Goal: Task Accomplishment & Management: Complete application form

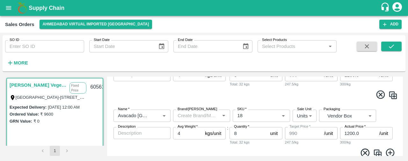
scroll to position [114, 0]
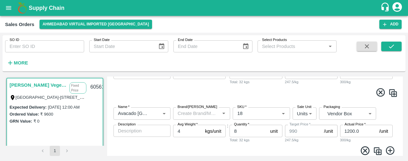
click at [366, 151] on icon at bounding box center [364, 151] width 11 height 11
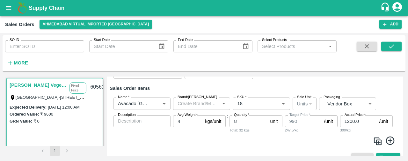
scroll to position [76, 0]
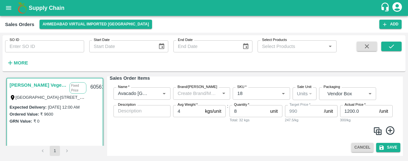
click at [388, 129] on icon at bounding box center [389, 131] width 9 height 9
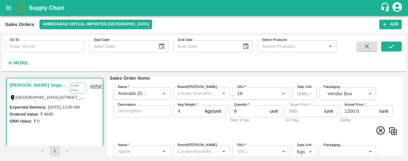
scroll to position [128, 0]
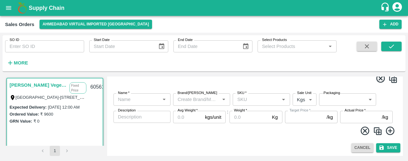
click at [123, 97] on input "Name   *" at bounding box center [136, 100] width 43 height 8
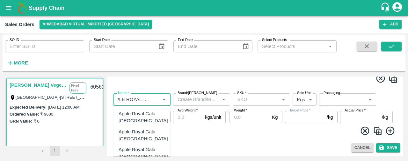
scroll to position [0, 12]
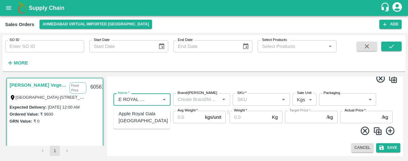
click at [133, 116] on div "Apple Royal Gala [GEOGRAPHIC_DATA]" at bounding box center [142, 117] width 49 height 14
type input "Apple Royal Gala [GEOGRAPHIC_DATA]"
click at [256, 101] on input "SKU   *" at bounding box center [255, 100] width 43 height 8
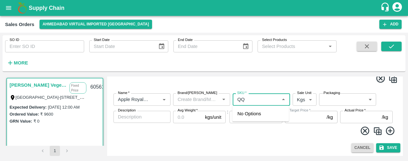
type input "Q"
click at [256, 109] on div "110CT" at bounding box center [260, 114] width 57 height 11
type input "110CT"
type input "NA"
type input "110CT"
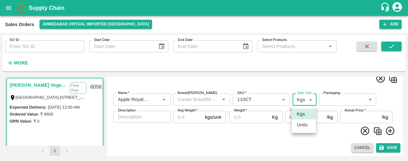
click at [309, 100] on body "Supply Chain Sales Orders Ahmedabad virtual imported DC Add SO ID SO ID Start D…" at bounding box center [204, 80] width 408 height 161
click at [303, 123] on p "Units" at bounding box center [301, 125] width 11 height 7
type input "2"
click at [335, 101] on body "Supply Chain Sales Orders Ahmedabad virtual imported DC Add SO ID SO ID Start D…" at bounding box center [204, 80] width 408 height 161
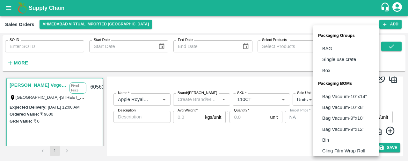
scroll to position [79, 0]
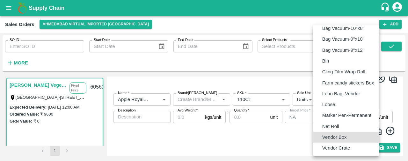
type input "BOM/276"
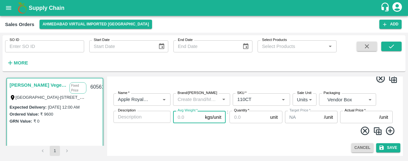
click at [185, 119] on input "Avg Weight   *" at bounding box center [187, 117] width 29 height 12
type input "18"
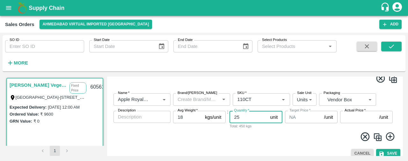
type input "25"
click at [389, 136] on icon at bounding box center [390, 137] width 11 height 11
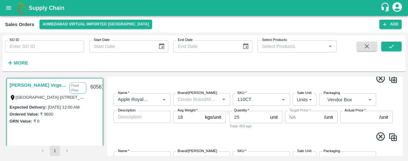
scroll to position [186, 0]
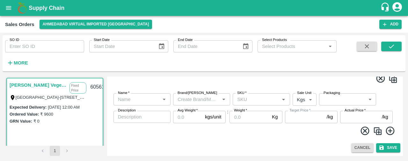
click at [140, 98] on input "Name   *" at bounding box center [136, 100] width 43 height 8
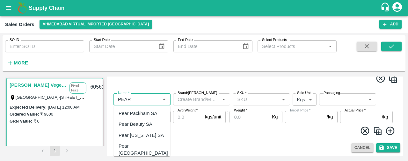
click at [143, 114] on div "Pear Packham SA" at bounding box center [137, 113] width 39 height 7
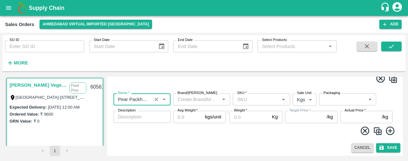
type input "Pear Packham SA"
click at [239, 98] on input "SKU   *" at bounding box center [255, 100] width 43 height 8
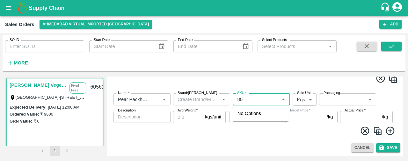
click at [253, 97] on input "SKU   *" at bounding box center [255, 100] width 43 height 8
type input "8"
click at [164, 97] on icon "Open" at bounding box center [163, 99] width 7 height 7
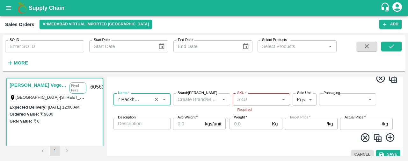
scroll to position [0, 0]
click at [146, 107] on div "Name   * Name   *" at bounding box center [141, 103] width 57 height 19
click at [158, 100] on icon "Clear" at bounding box center [156, 100] width 6 height 6
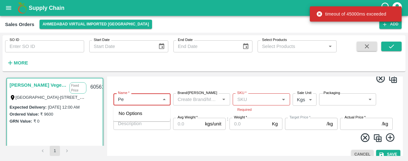
type input "P"
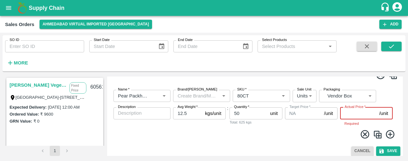
scroll to position [174, 0]
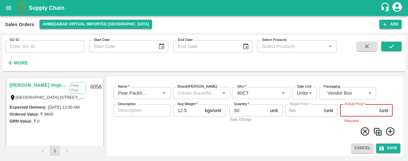
click at [389, 130] on icon at bounding box center [390, 132] width 11 height 11
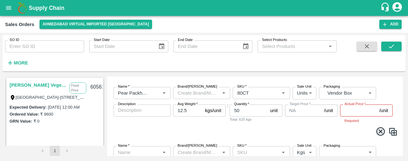
click at [117, 152] on input "Name   *" at bounding box center [136, 152] width 43 height 8
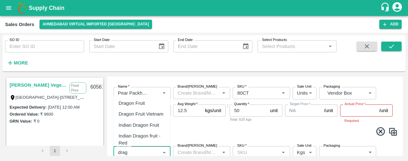
click at [151, 112] on div "Dragon Fruit Vietnam" at bounding box center [140, 114] width 45 height 7
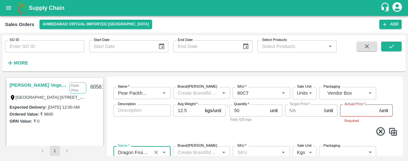
type input "Dragon Fruit Vietnam"
click at [249, 150] on input "SKU   *" at bounding box center [255, 152] width 43 height 8
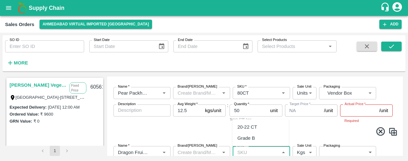
click at [256, 128] on div "20-22 CT" at bounding box center [247, 127] width 20 height 7
type input "20-22 CT"
type input "75.55"
click at [296, 151] on body "Supply Chain Sales Orders [GEOGRAPHIC_DATA] virtual imported [GEOGRAPHIC_DATA] …" at bounding box center [204, 80] width 408 height 161
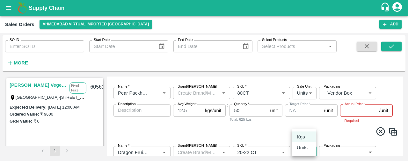
scroll to position [176, 0]
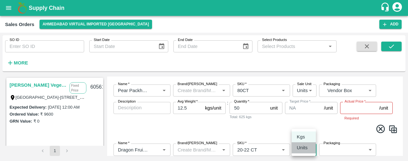
click at [308, 146] on div "Units" at bounding box center [303, 148] width 14 height 7
type input "2"
click at [339, 144] on body "Supply Chain Sales Orders [GEOGRAPHIC_DATA] virtual imported [GEOGRAPHIC_DATA] …" at bounding box center [204, 80] width 408 height 161
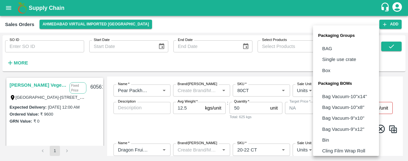
scroll to position [79, 0]
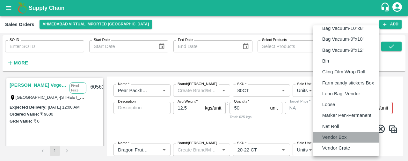
click at [341, 141] on li "Vendor Box" at bounding box center [346, 137] width 66 height 11
type input "BOM/276"
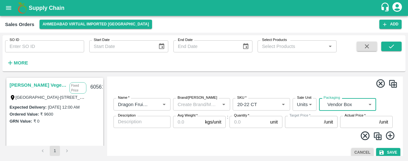
scroll to position [223, 0]
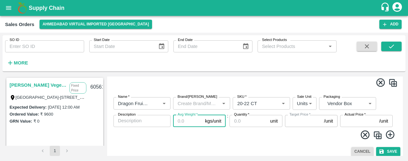
click at [182, 124] on input "Avg Weight   *" at bounding box center [187, 121] width 29 height 12
type input "10"
type input "755.5"
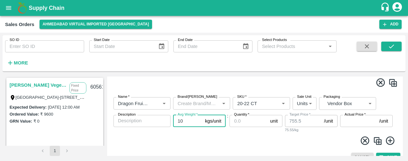
type input "1"
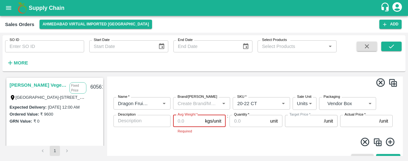
type input "9"
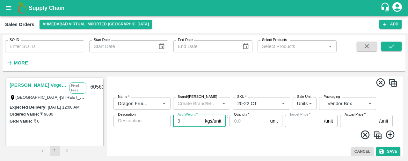
type input "679.95"
type input "9"
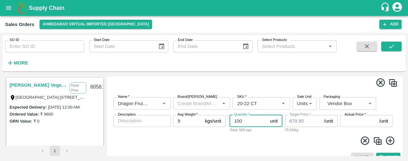
type input "100"
click at [390, 142] on icon at bounding box center [390, 141] width 11 height 11
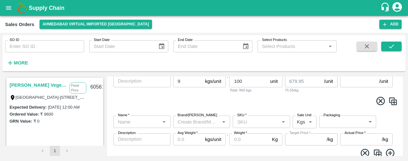
scroll to position [267, 0]
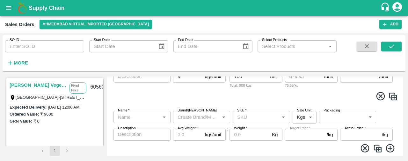
click at [135, 113] on input "Name   *" at bounding box center [136, 117] width 43 height 8
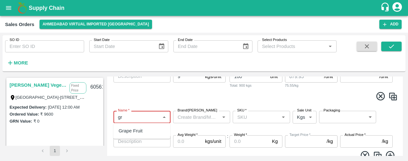
type input "g"
click at [150, 145] on div "Grapefruit Imported" at bounding box center [138, 142] width 41 height 7
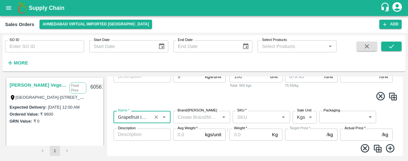
type input "Grapefruit Imported"
click at [208, 117] on input "Brand/[PERSON_NAME]" at bounding box center [196, 117] width 43 height 8
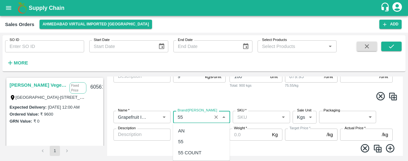
click at [206, 143] on div "55" at bounding box center [201, 142] width 57 height 11
type input "55"
click at [252, 117] on input "SKU   *" at bounding box center [255, 117] width 43 height 8
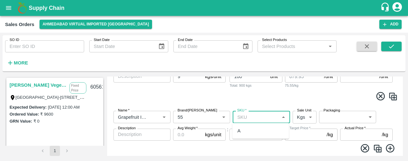
click at [249, 129] on div "A" at bounding box center [260, 131] width 57 height 11
type input "A"
type input "NA"
click at [308, 119] on body "Supply Chain Sales Orders [GEOGRAPHIC_DATA] virtual imported [GEOGRAPHIC_DATA] …" at bounding box center [204, 80] width 408 height 161
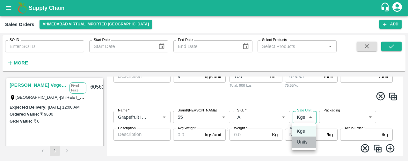
click at [306, 142] on p "Units" at bounding box center [301, 142] width 11 height 7
type input "2"
click at [347, 115] on body "Supply Chain Sales Orders [GEOGRAPHIC_DATA] virtual imported [GEOGRAPHIC_DATA] …" at bounding box center [204, 80] width 408 height 161
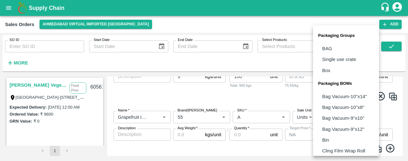
scroll to position [79, 0]
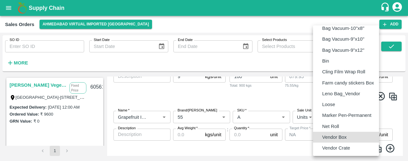
type input "BOM/276"
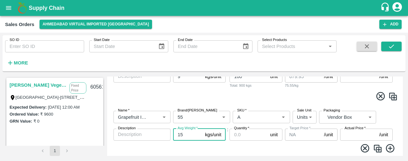
type input "15"
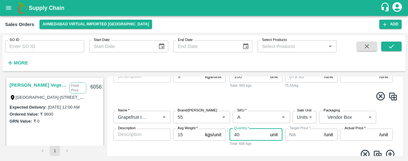
type input "40"
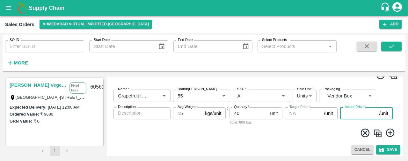
scroll to position [291, 0]
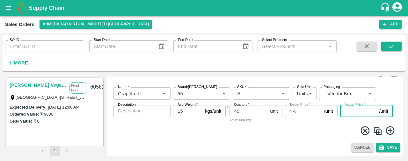
click at [389, 129] on icon at bounding box center [390, 131] width 11 height 11
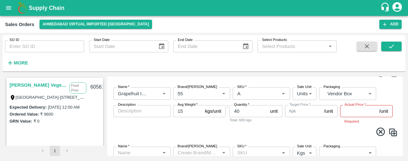
click at [137, 151] on input "Name   *" at bounding box center [136, 153] width 43 height 8
click at [139, 142] on div "Grapefruit Imported" at bounding box center [138, 139] width 41 height 7
type input "Grapefruit Imported"
click at [189, 151] on input "Brand/[PERSON_NAME]" at bounding box center [196, 153] width 43 height 8
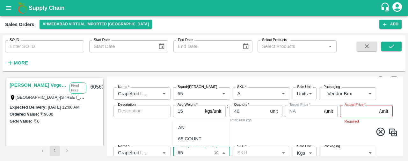
click at [192, 135] on div "65 COUNT" at bounding box center [201, 139] width 57 height 11
type input "65 COUNT"
click at [242, 151] on input "SKU   *" at bounding box center [255, 153] width 43 height 8
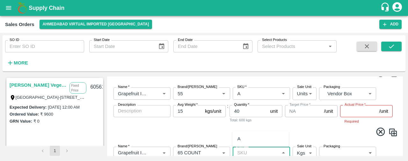
click at [243, 135] on div "A" at bounding box center [260, 139] width 57 height 11
type input "A"
type input "NA"
click at [301, 155] on body "Supply Chain Sales Orders [GEOGRAPHIC_DATA] virtual imported [GEOGRAPHIC_DATA] …" at bounding box center [204, 80] width 408 height 161
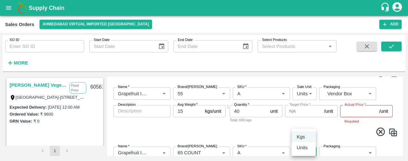
scroll to position [294, 0]
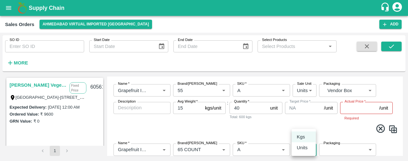
click at [308, 150] on div "Units" at bounding box center [303, 148] width 14 height 7
type input "2"
click at [328, 151] on body "Supply Chain Sales Orders [GEOGRAPHIC_DATA] virtual imported [GEOGRAPHIC_DATA] …" at bounding box center [204, 80] width 408 height 161
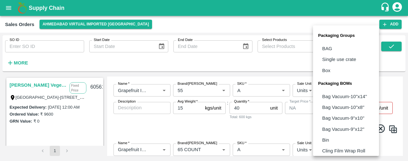
scroll to position [79, 0]
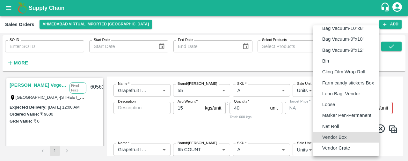
type input "BOM/276"
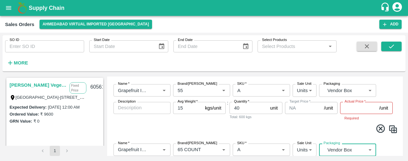
scroll to position [345, 0]
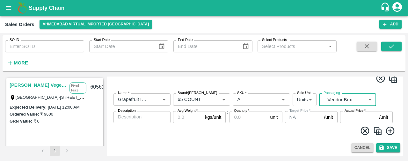
click at [181, 117] on input "Avg Weight   *" at bounding box center [187, 117] width 29 height 12
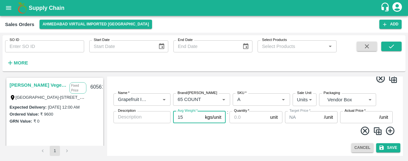
type input "15"
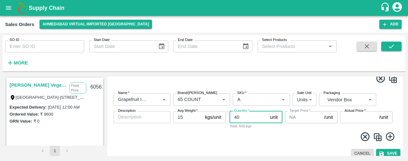
type input "40"
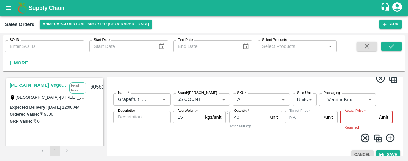
scroll to position [352, 0]
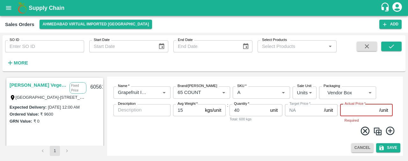
click at [387, 129] on icon at bounding box center [390, 131] width 11 height 11
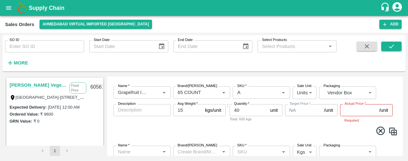
scroll to position [404, 0]
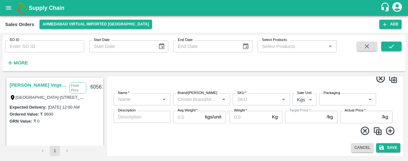
drag, startPoint x: 401, startPoint y: 148, endPoint x: 401, endPoint y: 139, distance: 8.9
click at [401, 139] on div "Add Sales Order DC   * [GEOGRAPHIC_DATA] virtual imported DC 110 DC Sale Type  …" at bounding box center [254, 117] width 295 height 80
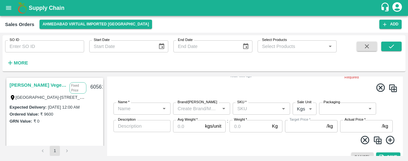
scroll to position [399, 0]
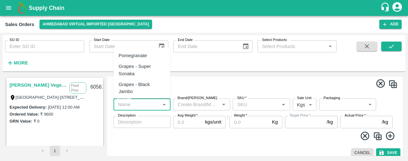
click at [141, 103] on input "Name   *" at bounding box center [136, 105] width 43 height 8
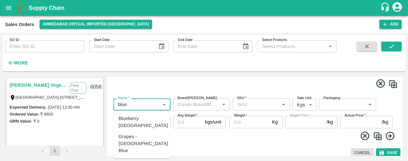
click at [142, 121] on div "Blueberry [GEOGRAPHIC_DATA]" at bounding box center [142, 122] width 49 height 14
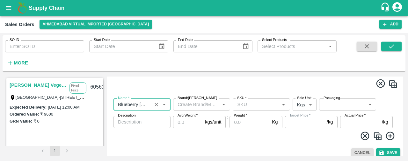
type input "Blueberry [GEOGRAPHIC_DATA]"
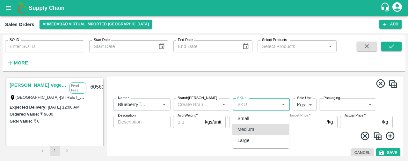
type input "Medium"
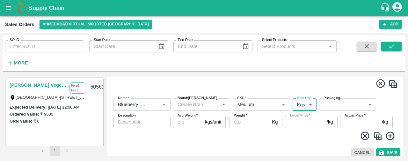
type input "NA"
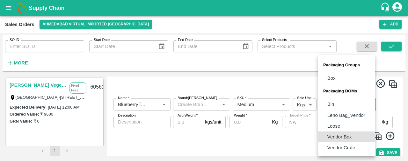
type input "BOM/276"
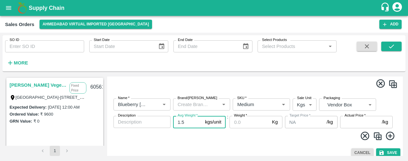
type input "1.5"
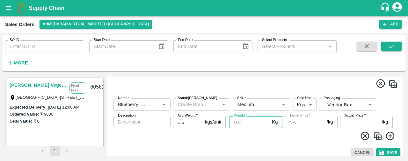
click at [298, 104] on body "Supply Chain Sales Orders [GEOGRAPHIC_DATA] virtual imported [GEOGRAPHIC_DATA] …" at bounding box center [204, 80] width 408 height 161
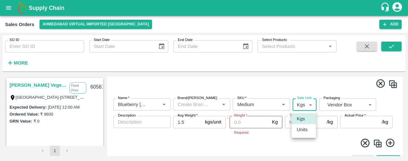
click at [303, 128] on p "Units" at bounding box center [301, 129] width 11 height 7
type input "2"
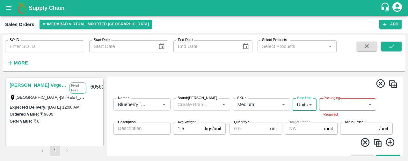
click at [241, 128] on input "Quantity   *" at bounding box center [248, 129] width 38 height 12
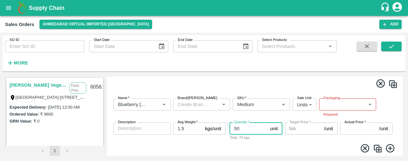
type input "50"
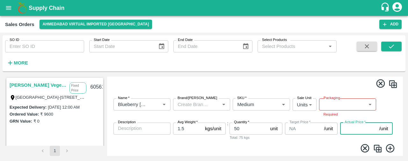
click at [344, 102] on body "Supply Chain Sales Orders [GEOGRAPHIC_DATA] virtual imported [GEOGRAPHIC_DATA] …" at bounding box center [204, 80] width 408 height 161
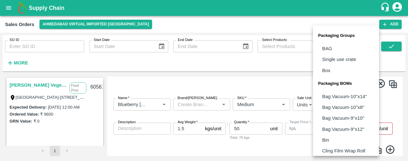
scroll to position [79, 0]
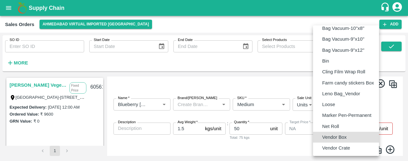
click at [342, 137] on p "Vendor Box" at bounding box center [334, 137] width 25 height 7
type input "BOM/276"
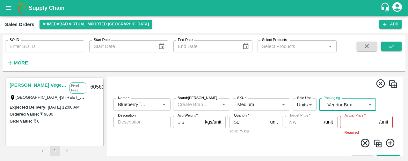
click at [388, 142] on icon at bounding box center [390, 143] width 11 height 11
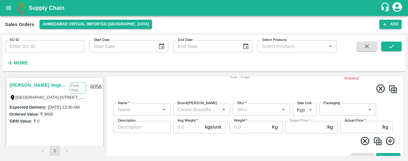
scroll to position [464, 0]
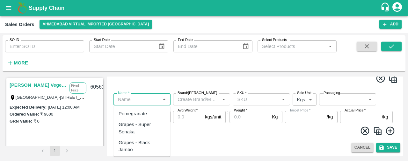
click at [136, 102] on input "Name   *" at bounding box center [136, 100] width 43 height 8
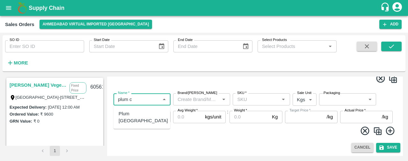
click at [145, 112] on div "Plum [GEOGRAPHIC_DATA]" at bounding box center [141, 118] width 57 height 18
type input "Plum [GEOGRAPHIC_DATA]"
click at [240, 99] on input "SKU   *" at bounding box center [255, 100] width 43 height 8
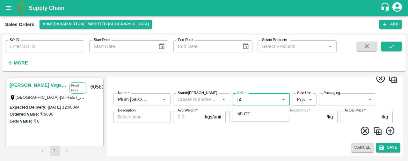
click at [248, 115] on div "55 CT" at bounding box center [243, 113] width 13 height 7
type input "55 CT"
type input "NA"
type input "55 CT"
click at [276, 98] on icon "Clear" at bounding box center [276, 100] width 4 height 4
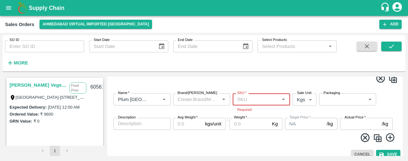
click at [282, 99] on icon "Open" at bounding box center [283, 100] width 3 height 2
click at [273, 114] on div "50 CT" at bounding box center [260, 114] width 57 height 11
type input "50 CT"
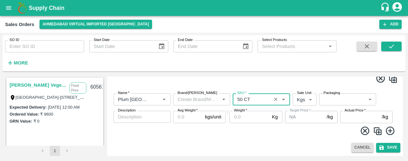
click at [302, 97] on body "Supply Chain Sales Orders [GEOGRAPHIC_DATA] virtual imported [GEOGRAPHIC_DATA] …" at bounding box center [204, 80] width 408 height 161
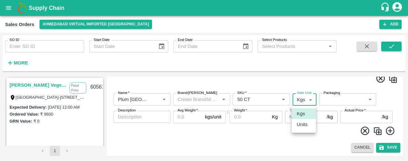
click at [301, 125] on p "Units" at bounding box center [301, 124] width 11 height 7
type input "2"
click at [332, 96] on body "Supply Chain Sales Orders [GEOGRAPHIC_DATA] virtual imported [GEOGRAPHIC_DATA] …" at bounding box center [204, 80] width 408 height 161
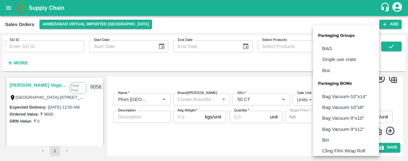
scroll to position [79, 0]
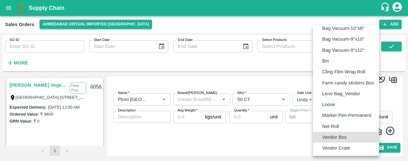
type input "BOM/276"
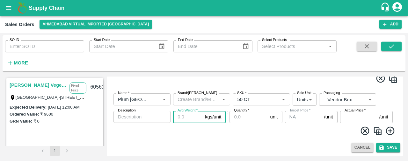
drag, startPoint x: 129, startPoint y: 0, endPoint x: 185, endPoint y: 23, distance: 61.3
click at [185, 23] on div "Sales Orders [GEOGRAPHIC_DATA] virtual imported [GEOGRAPHIC_DATA]" at bounding box center [192, 24] width 374 height 9
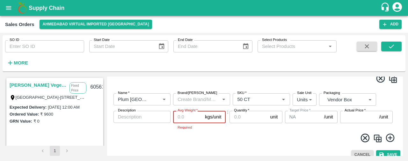
click at [187, 118] on input "Avg Weight   *" at bounding box center [187, 117] width 29 height 12
type input "8"
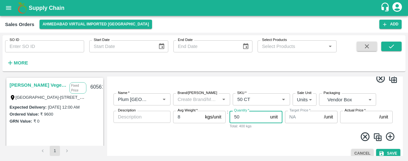
type input "50"
click at [347, 115] on input "Actual Price   *" at bounding box center [358, 117] width 37 height 12
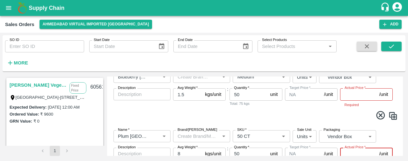
scroll to position [441, 0]
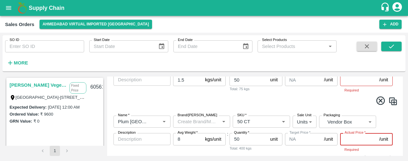
click at [352, 140] on input "Actual Price   *" at bounding box center [358, 139] width 37 height 12
type input "1060"
click at [355, 82] on input "Actual Price   *" at bounding box center [358, 80] width 37 height 12
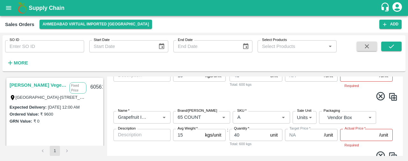
scroll to position [324, 0]
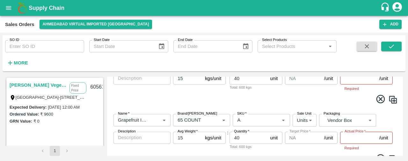
type input "1315"
click at [350, 136] on input "Actual Price   *" at bounding box center [358, 138] width 37 height 12
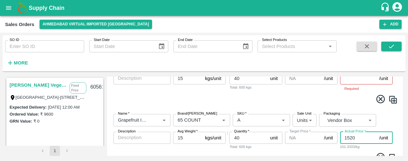
type input "1520"
click at [345, 81] on input "Actual Price   *" at bounding box center [358, 79] width 37 height 12
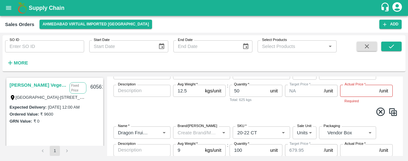
scroll to position [196, 0]
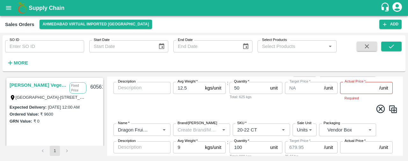
type input "1500"
click at [354, 89] on input "Actual Price   *" at bounding box center [358, 88] width 37 height 12
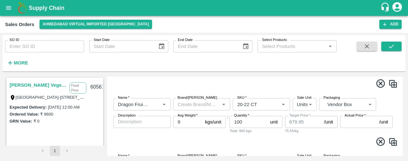
scroll to position [224, 0]
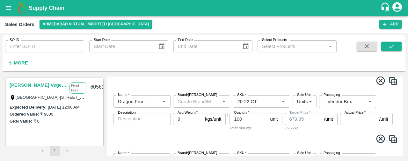
type input "1870"
click at [354, 117] on input "Actual Price   *" at bounding box center [358, 119] width 37 height 12
type input "660"
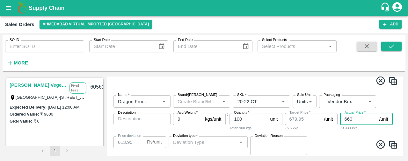
type input "19.950000000000045"
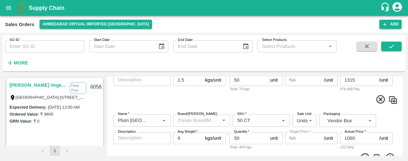
scroll to position [476, 0]
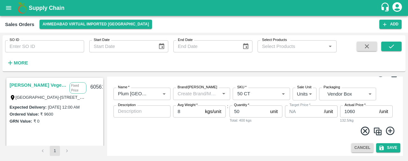
type input "660"
drag, startPoint x: 401, startPoint y: 160, endPoint x: 389, endPoint y: 146, distance: 18.3
click at [389, 146] on div "SO ID SO ID Start Date Start Date End Date End Date Select Products Select Prod…" at bounding box center [204, 97] width 408 height 129
click at [389, 146] on button "Save" at bounding box center [388, 148] width 24 height 9
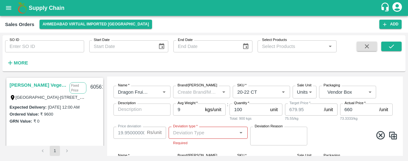
scroll to position [224, 0]
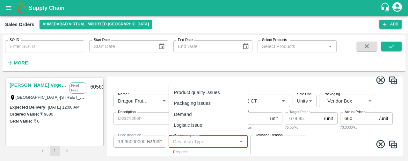
click at [178, 142] on input "Deviation type   *" at bounding box center [202, 142] width 65 height 8
click at [183, 130] on div "Others" at bounding box center [181, 132] width 14 height 7
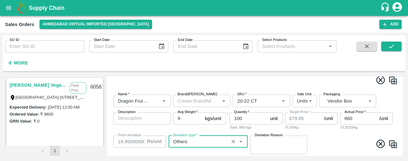
type input "Others"
click at [250, 142] on div "x Deviation Reason" at bounding box center [278, 145] width 57 height 19
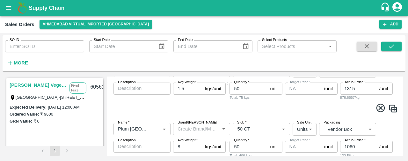
scroll to position [476, 0]
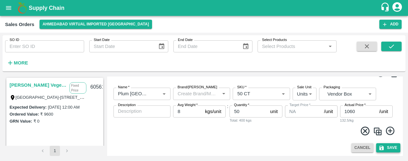
type textarea "na"
click at [393, 146] on button "Save" at bounding box center [388, 148] width 24 height 9
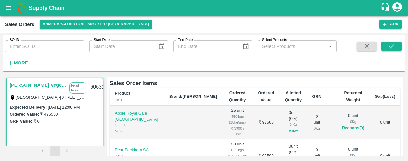
scroll to position [113, 0]
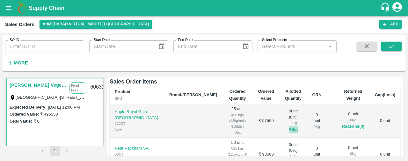
click at [288, 126] on button "Allot" at bounding box center [292, 129] width 9 height 7
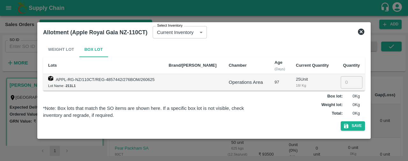
click at [344, 81] on input "number" at bounding box center [351, 82] width 22 height 12
type input "25"
click at [352, 126] on button "Save" at bounding box center [352, 126] width 24 height 9
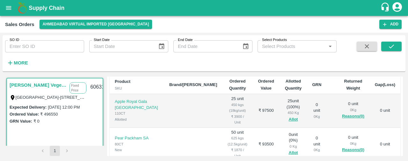
scroll to position [128, 0]
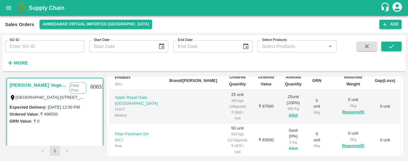
click at [288, 146] on button "Allot" at bounding box center [292, 149] width 9 height 7
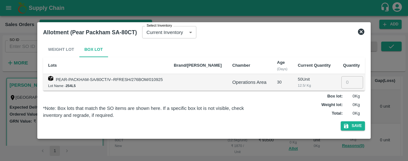
click at [352, 79] on input "number" at bounding box center [352, 82] width 22 height 12
type input "50"
click at [354, 126] on button "Save" at bounding box center [352, 126] width 24 height 9
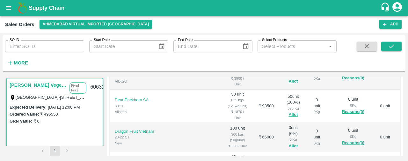
scroll to position [169, 0]
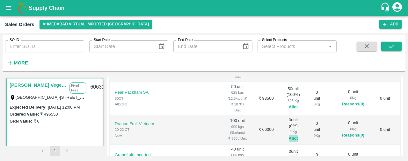
click at [288, 135] on button "Allot" at bounding box center [292, 138] width 9 height 7
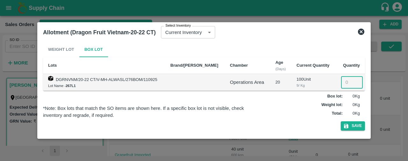
click at [343, 83] on input "number" at bounding box center [352, 82] width 22 height 12
type input "100"
click at [356, 127] on button "Save" at bounding box center [352, 126] width 24 height 9
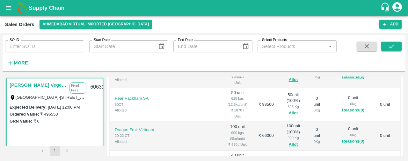
scroll to position [165, 0]
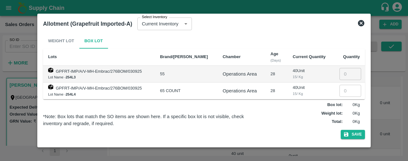
click at [359, 22] on icon at bounding box center [361, 23] width 8 height 8
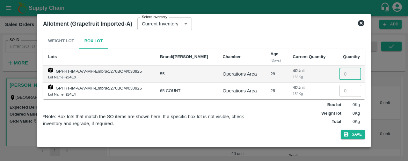
click at [341, 76] on input "number" at bounding box center [350, 74] width 22 height 12
type input "40"
click at [349, 135] on button "Save" at bounding box center [352, 134] width 24 height 9
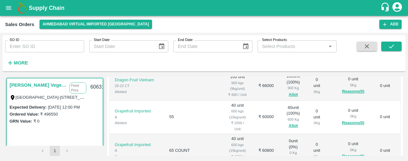
scroll to position [65, 0]
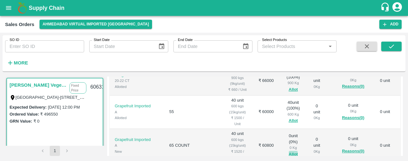
click at [288, 151] on button "Allot" at bounding box center [292, 154] width 9 height 7
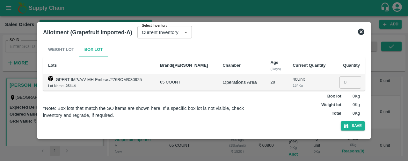
click at [344, 82] on input "number" at bounding box center [350, 82] width 22 height 12
type input "40"
click at [355, 126] on button "Save" at bounding box center [352, 126] width 24 height 9
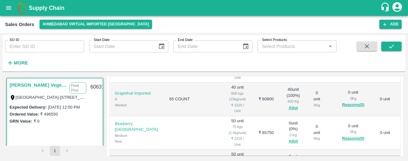
scroll to position [94, 0]
click at [288, 138] on button "Allot" at bounding box center [292, 141] width 9 height 7
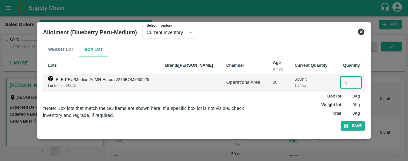
click at [345, 84] on input "number" at bounding box center [351, 82] width 22 height 12
type input "50"
click at [348, 125] on icon "button" at bounding box center [346, 127] width 6 height 6
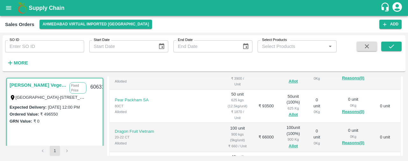
scroll to position [174, 0]
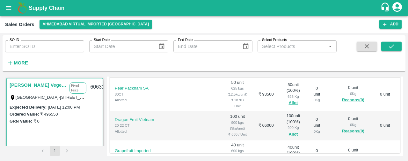
click at [397, 141] on td "0 unit" at bounding box center [384, 158] width 31 height 34
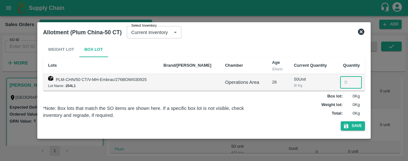
click at [346, 85] on input "number" at bounding box center [351, 82] width 22 height 12
type input "50"
click at [352, 124] on button "Save" at bounding box center [352, 126] width 24 height 9
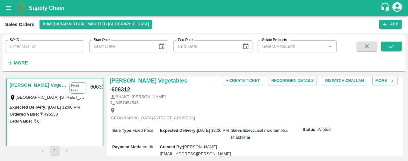
scroll to position [0, 0]
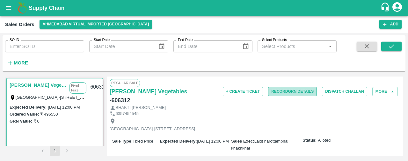
click at [287, 92] on button "Record GRN Details" at bounding box center [292, 91] width 49 height 9
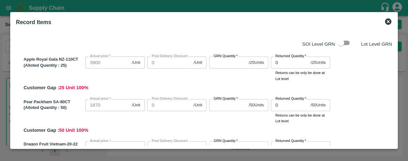
click at [218, 63] on input "GRN Quantity   *" at bounding box center [227, 63] width 37 height 12
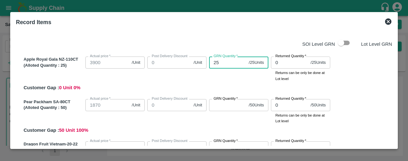
type input "25"
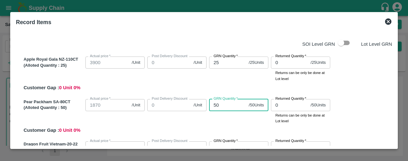
type input "50"
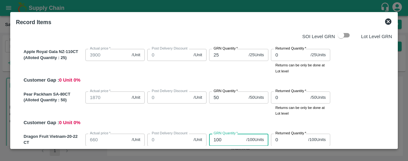
type input "100"
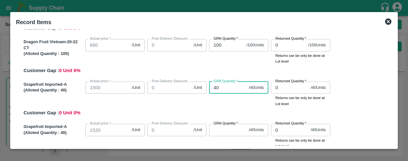
type input "40"
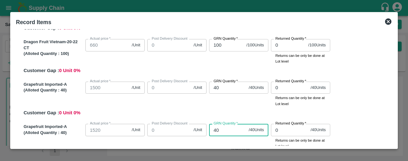
type input "40"
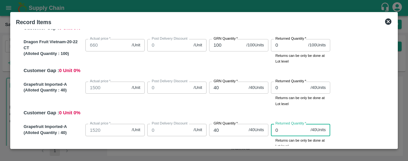
scroll to position [188, 0]
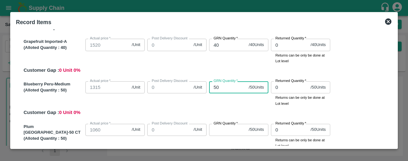
type input "50"
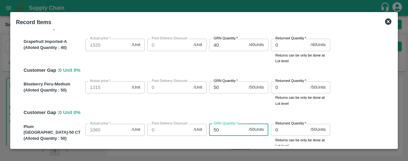
type input "50"
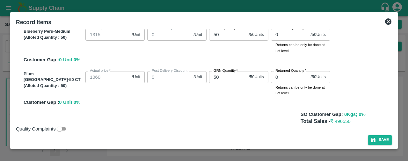
scroll to position [245, 0]
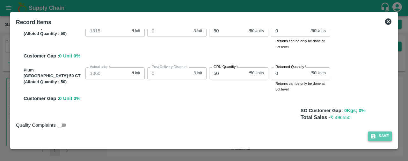
click at [378, 134] on button "Save" at bounding box center [379, 136] width 24 height 9
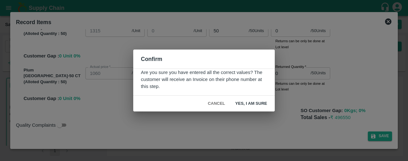
click at [323, 95] on div "Confirm Are you sure you have entered all the correct values? The customer will…" at bounding box center [204, 80] width 408 height 161
click at [218, 105] on button "Cancel" at bounding box center [216, 103] width 22 height 11
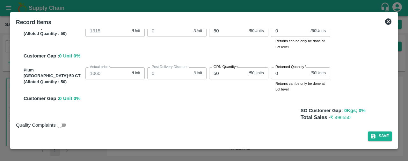
click at [387, 20] on icon at bounding box center [388, 21] width 6 height 6
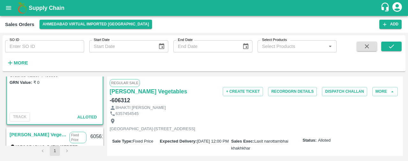
scroll to position [0, 0]
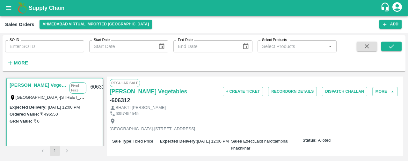
click at [225, 60] on div "SO ID SO ID Start Date Start Date End Date End Date Select Products Select Prod…" at bounding box center [168, 51] width 336 height 33
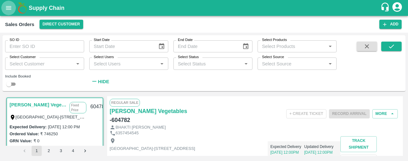
click at [8, 5] on icon "open drawer" at bounding box center [8, 7] width 7 height 7
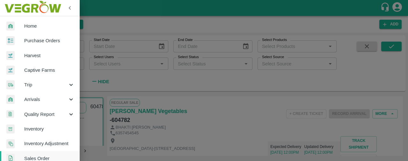
click at [31, 44] on span "Purchase Orders" at bounding box center [49, 40] width 50 height 7
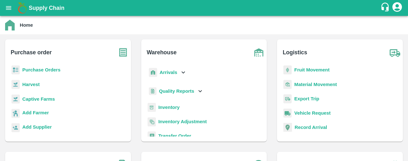
click at [56, 70] on b "Purchase Orders" at bounding box center [41, 70] width 38 height 5
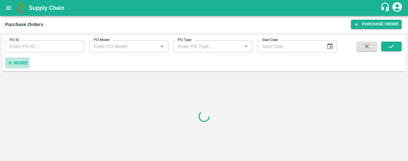
click at [18, 60] on h6 "More" at bounding box center [21, 63] width 14 height 8
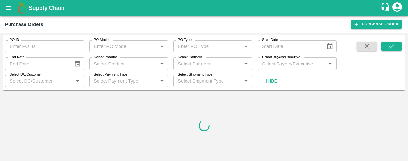
click at [180, 66] on input "Select Partners" at bounding box center [207, 64] width 65 height 8
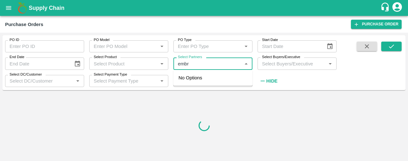
type input "embra"
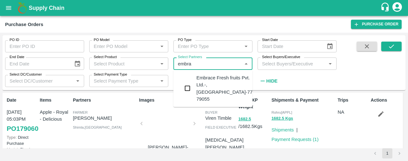
click at [187, 85] on input "checkbox" at bounding box center [187, 88] width 13 height 13
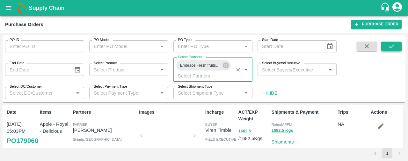
click at [390, 47] on icon "submit" at bounding box center [390, 47] width 5 height 4
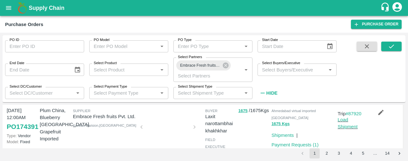
scroll to position [123, 0]
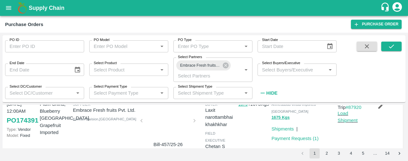
click at [163, 132] on div at bounding box center [168, 123] width 48 height 34
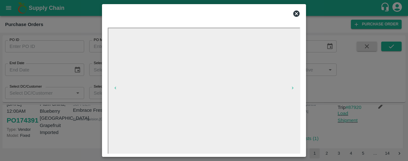
click at [298, 13] on icon at bounding box center [296, 14] width 6 height 6
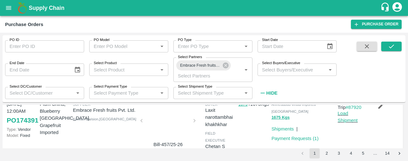
scroll to position [124, 0]
click at [227, 66] on icon at bounding box center [226, 66] width 6 height 6
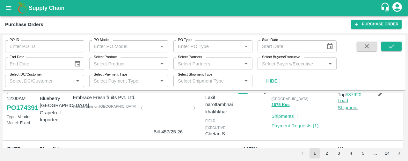
click at [227, 66] on input "Select Partners" at bounding box center [207, 64] width 65 height 8
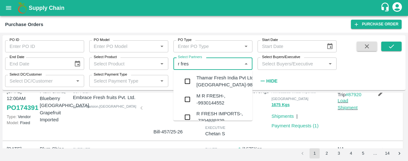
type input "r fre"
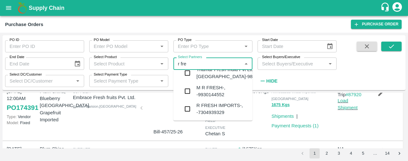
scroll to position [15, 0]
click at [189, 111] on input "checkbox" at bounding box center [187, 109] width 13 height 13
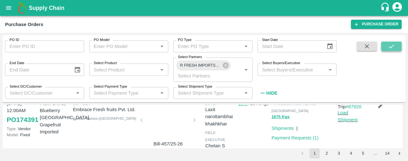
click at [396, 46] on button "submit" at bounding box center [391, 47] width 20 height 10
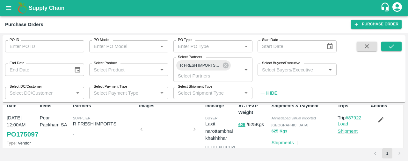
scroll to position [19, 0]
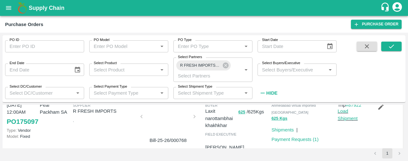
click at [168, 116] on div at bounding box center [168, 119] width 48 height 34
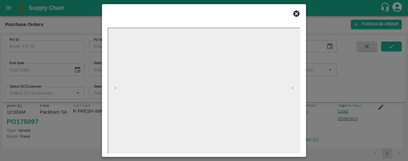
click at [297, 12] on icon at bounding box center [296, 14] width 8 height 8
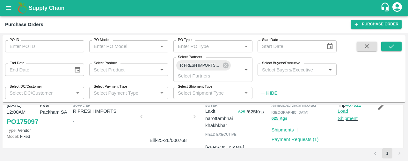
scroll to position [16, 0]
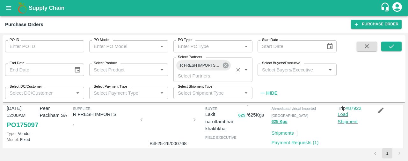
click at [227, 65] on icon at bounding box center [226, 66] width 6 height 6
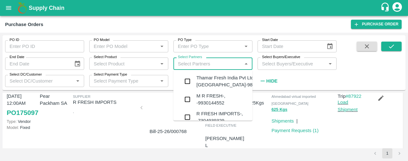
click at [201, 65] on input "Select Partners" at bounding box center [207, 64] width 65 height 8
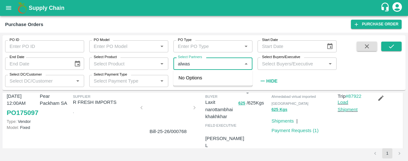
type input "alwasl"
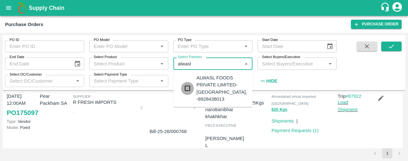
click at [190, 82] on input "checkbox" at bounding box center [187, 88] width 13 height 13
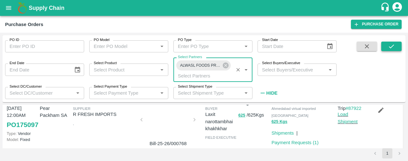
click at [390, 43] on button "submit" at bounding box center [391, 47] width 20 height 10
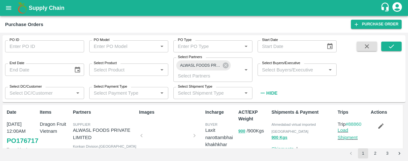
click at [160, 136] on div at bounding box center [168, 138] width 48 height 34
